Goal: Task Accomplishment & Management: Use online tool/utility

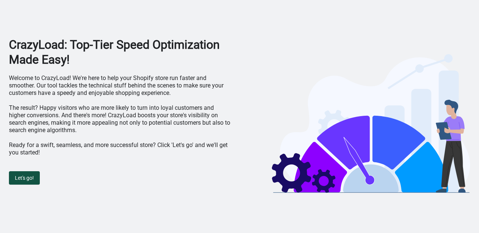
click at [27, 180] on span "Let's go!" at bounding box center [24, 178] width 19 height 6
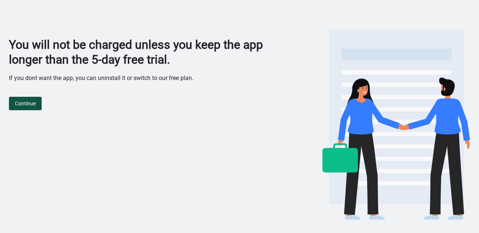
click at [30, 107] on button "Continue" at bounding box center [25, 103] width 33 height 13
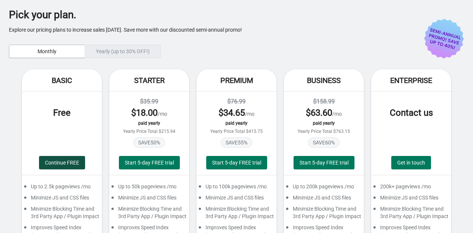
click at [51, 161] on span "Continue FREE" at bounding box center [62, 163] width 34 height 6
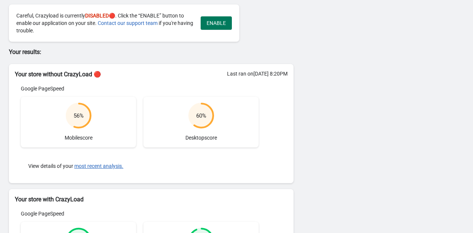
scroll to position [51, 0]
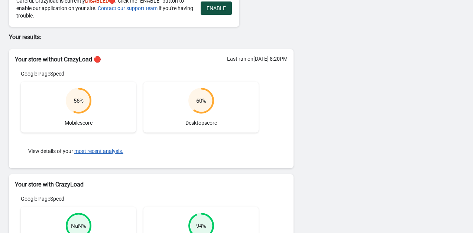
click at [219, 9] on span "ENABLE" at bounding box center [216, 8] width 19 height 6
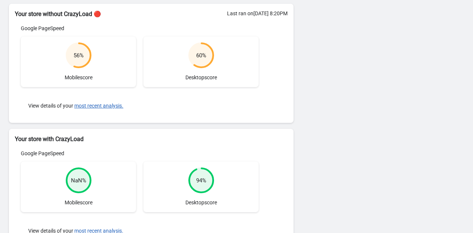
scroll to position [0, 0]
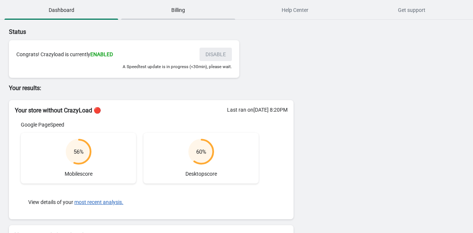
click at [177, 11] on span "Billing" at bounding box center [178, 9] width 114 height 13
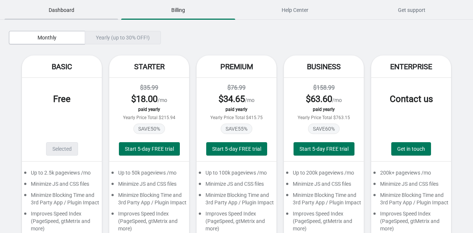
drag, startPoint x: 153, startPoint y: 0, endPoint x: 44, endPoint y: 11, distance: 109.8
click at [44, 11] on span "Dashboard" at bounding box center [61, 9] width 114 height 13
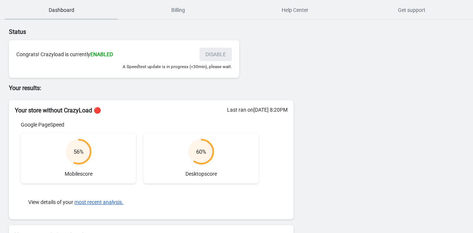
click at [55, 8] on span "Dashboard" at bounding box center [61, 9] width 114 height 13
